Goal: Book appointment/travel/reservation

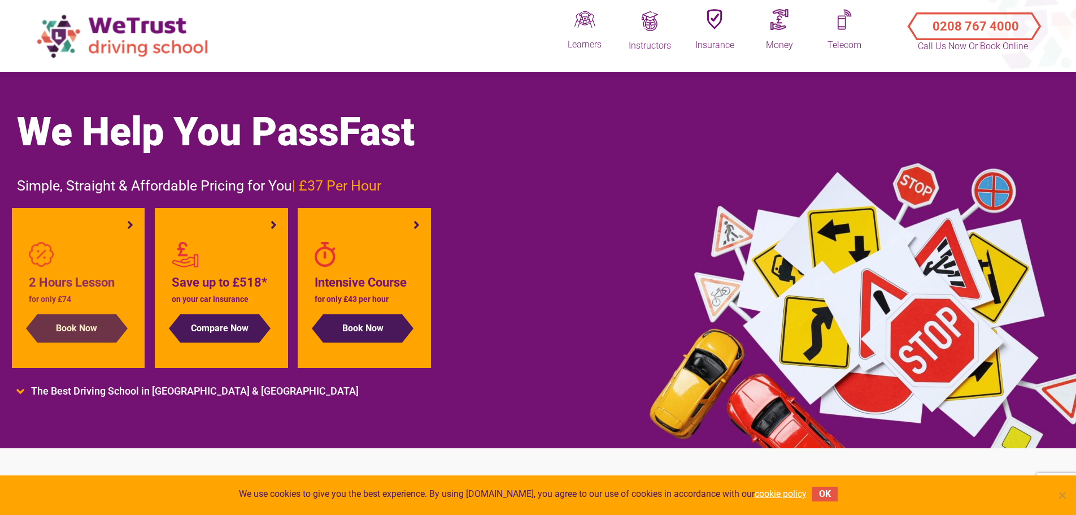
click at [76, 328] on button "Book Now" at bounding box center [76, 328] width 79 height 28
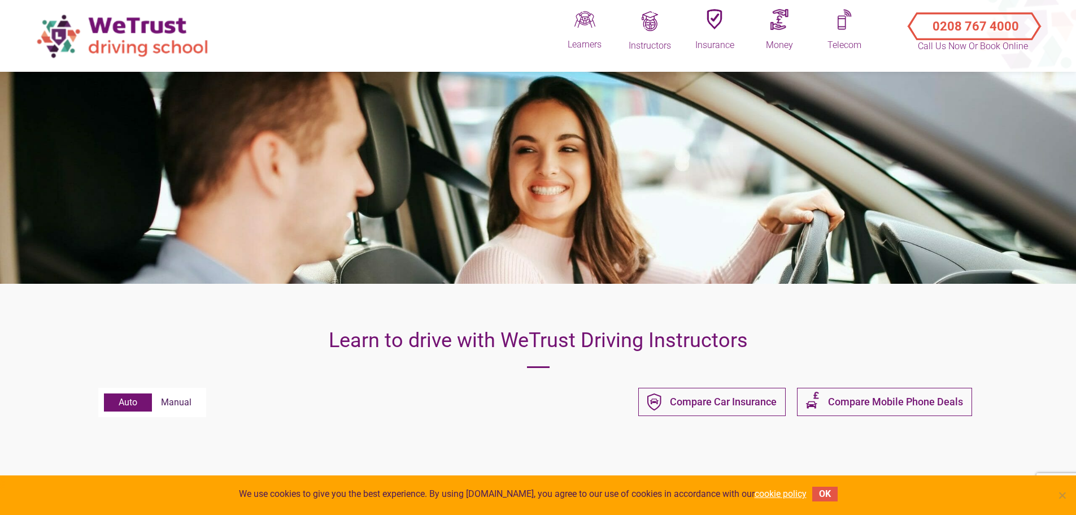
click at [172, 405] on label "Manual" at bounding box center [176, 402] width 49 height 18
click at [105, 394] on input "Manual" at bounding box center [104, 393] width 1 height 1
radio input "true"
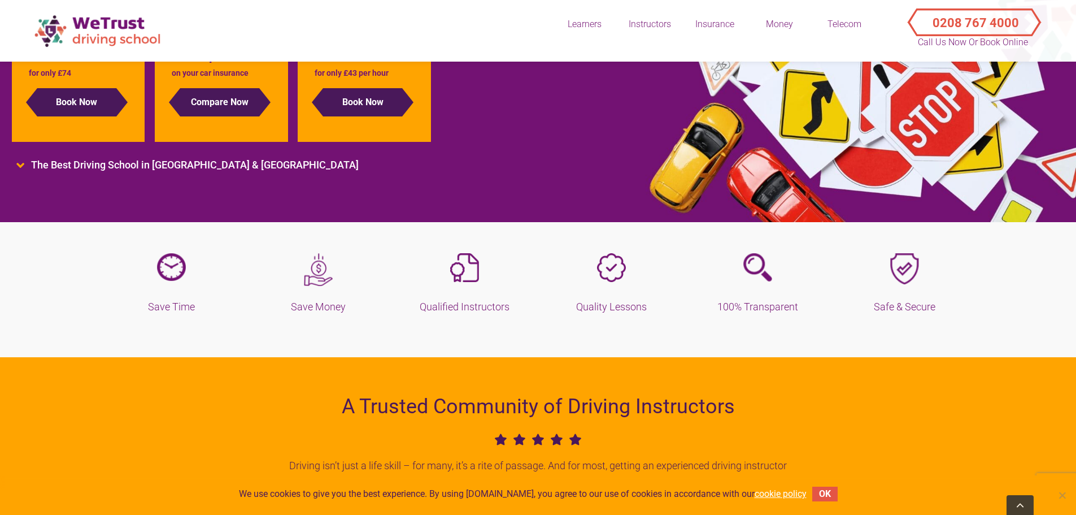
scroll to position [169, 0]
